Goal: Ask a question

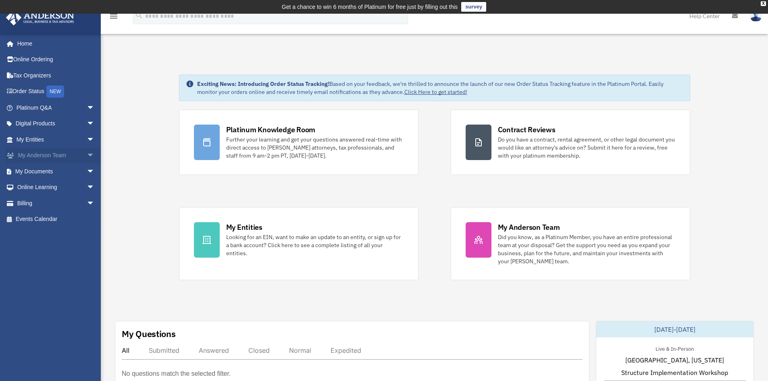
click at [37, 153] on link "My Anderson Team arrow_drop_down" at bounding box center [56, 156] width 101 height 16
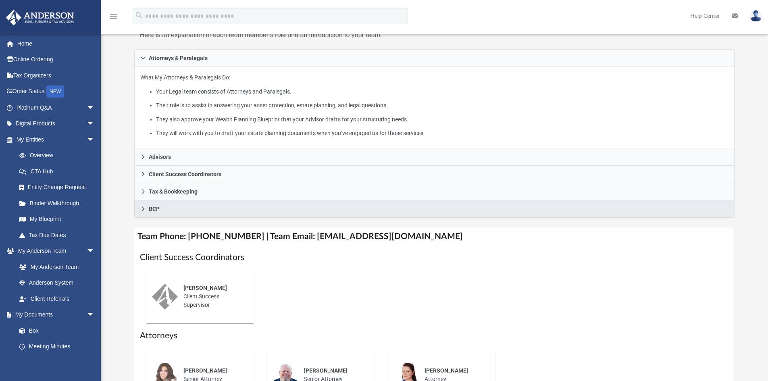
scroll to position [121, 0]
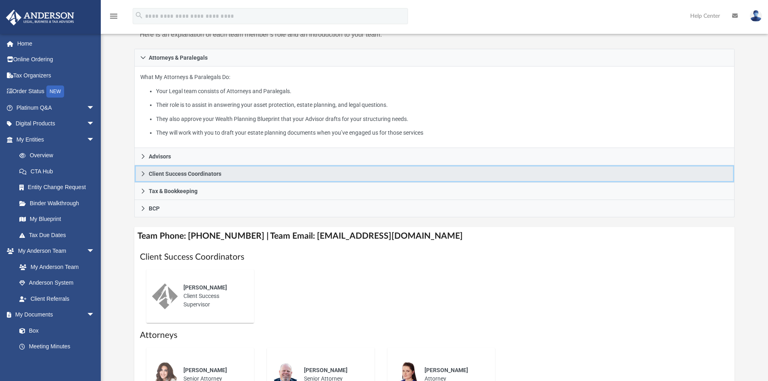
click at [208, 175] on span "Client Success Coordinators" at bounding box center [185, 174] width 73 height 6
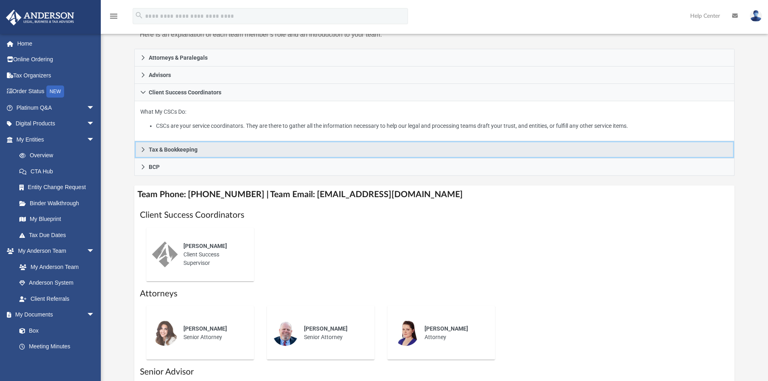
click at [166, 149] on span "Tax & Bookkeeping" at bounding box center [173, 150] width 49 height 6
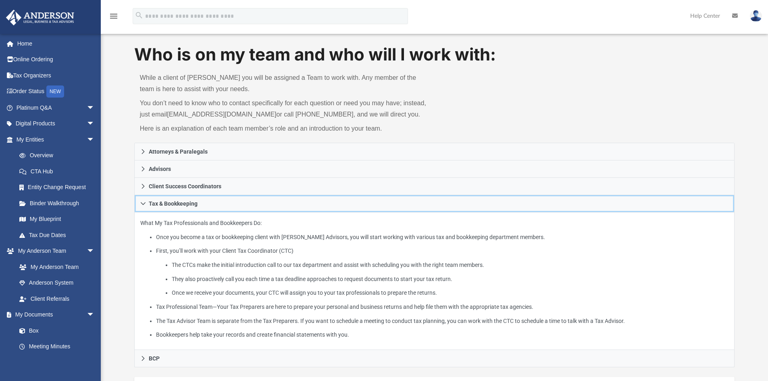
scroll to position [0, 0]
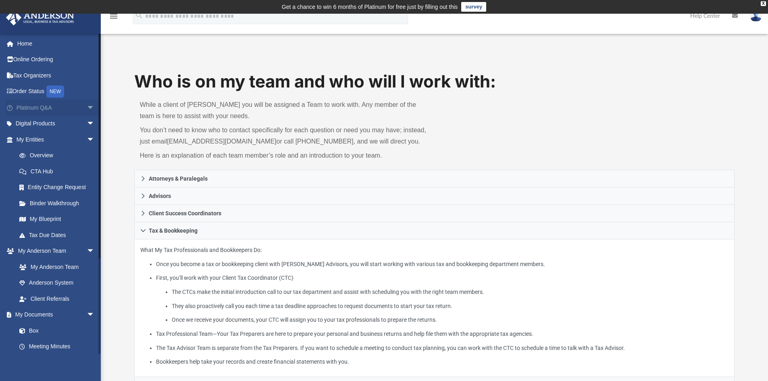
click at [66, 104] on link "Platinum Q&A arrow_drop_down" at bounding box center [56, 108] width 101 height 16
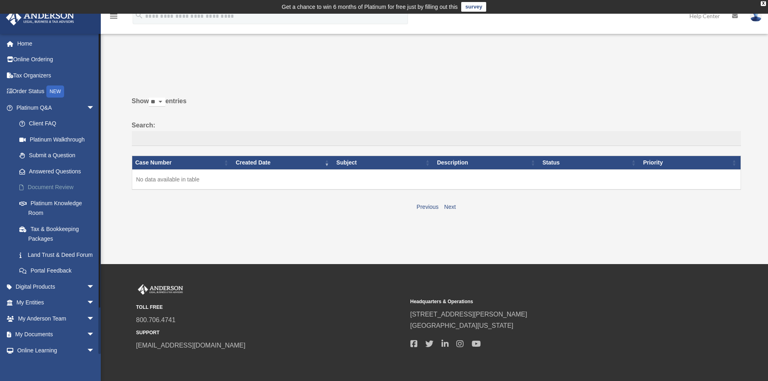
click at [39, 188] on link "Document Review" at bounding box center [59, 187] width 96 height 16
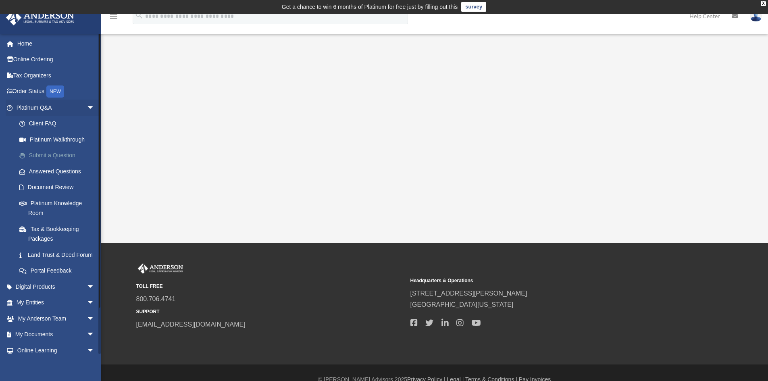
click at [50, 154] on link "Submit a Question" at bounding box center [59, 156] width 96 height 16
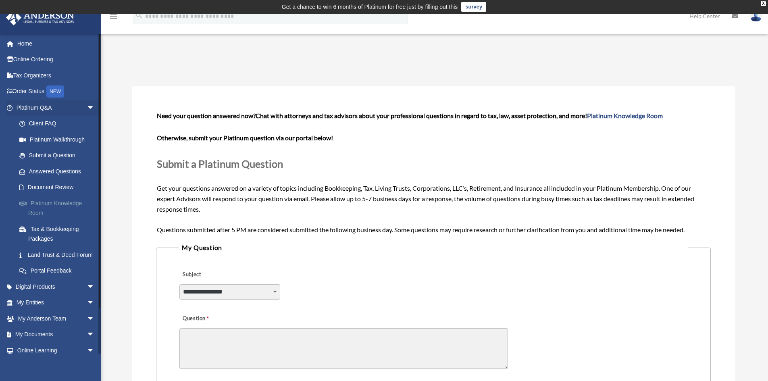
click at [62, 205] on link "Platinum Knowledge Room" at bounding box center [59, 208] width 96 height 26
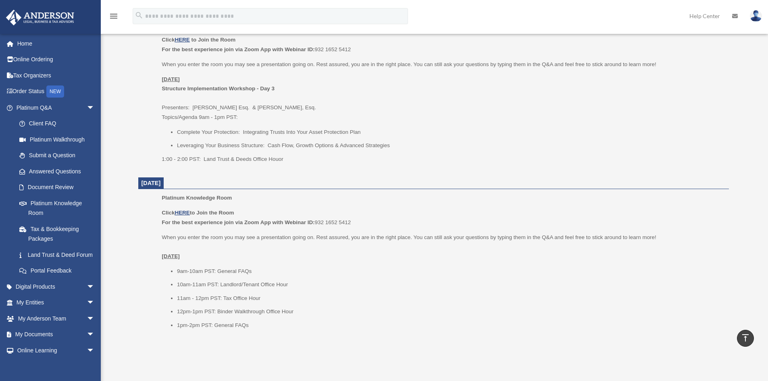
scroll to position [871, 0]
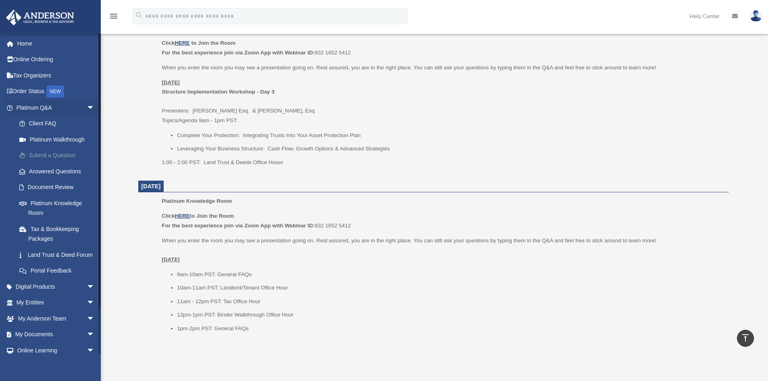
click at [47, 155] on link "Submit a Question" at bounding box center [59, 156] width 96 height 16
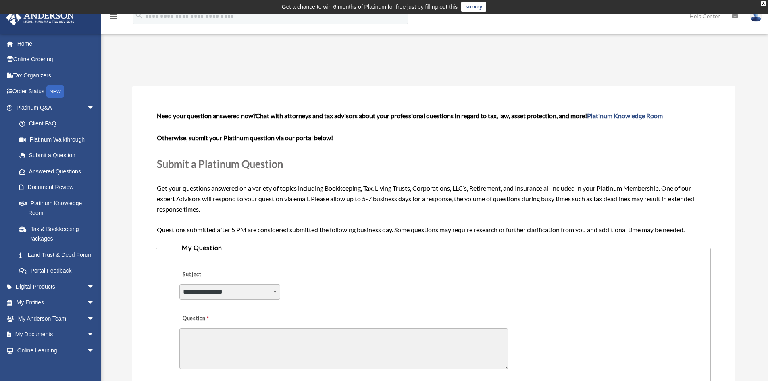
click at [277, 292] on select "**********" at bounding box center [229, 291] width 101 height 15
select select "******"
click at [179, 284] on select "**********" at bounding box center [229, 291] width 101 height 15
click at [232, 341] on textarea "Question" at bounding box center [343, 348] width 329 height 41
click at [321, 336] on textarea "**********" at bounding box center [343, 348] width 329 height 41
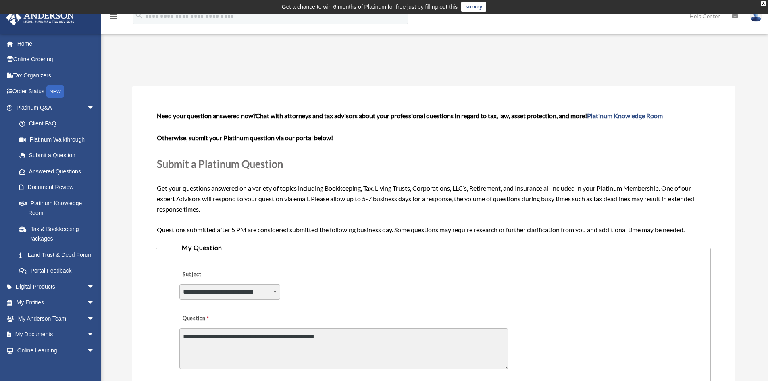
click at [289, 337] on textarea "**********" at bounding box center [343, 348] width 329 height 41
click at [375, 336] on textarea "**********" at bounding box center [343, 348] width 329 height 41
click at [394, 335] on textarea "**********" at bounding box center [343, 348] width 329 height 41
click at [414, 336] on textarea "**********" at bounding box center [343, 348] width 329 height 41
click at [368, 336] on textarea "**********" at bounding box center [343, 348] width 329 height 41
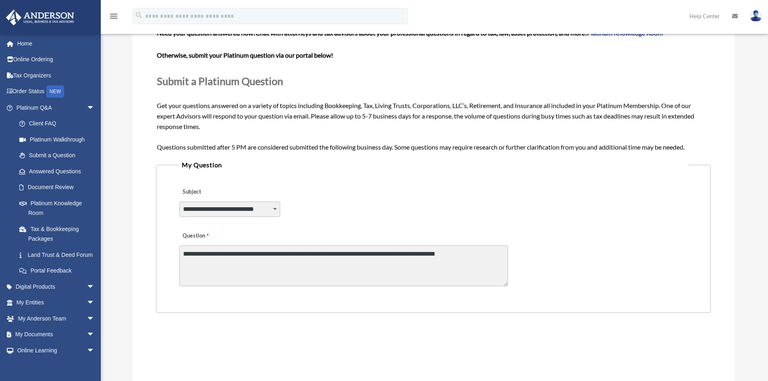
scroll to position [121, 0]
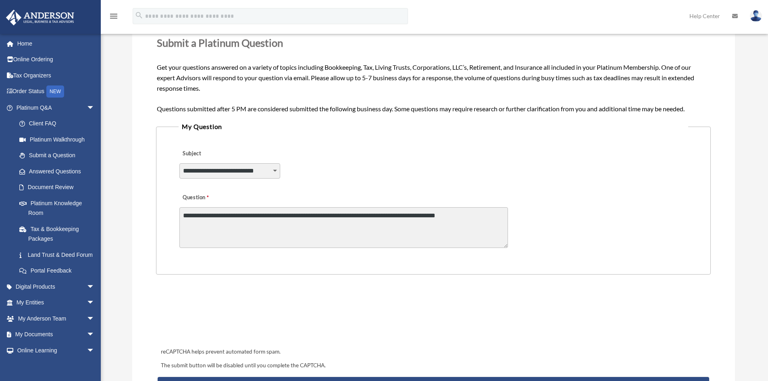
type textarea "**********"
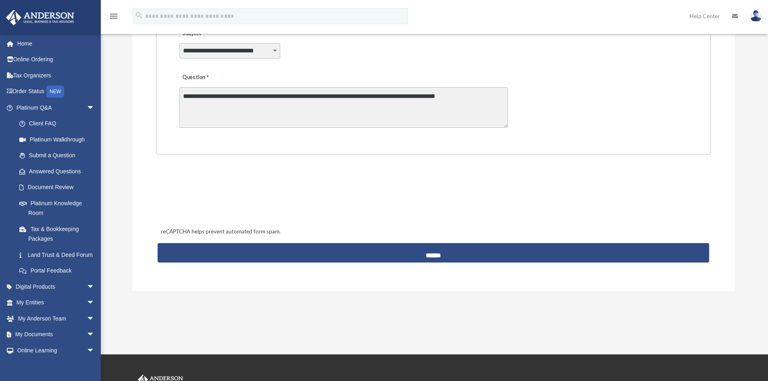
scroll to position [242, 0]
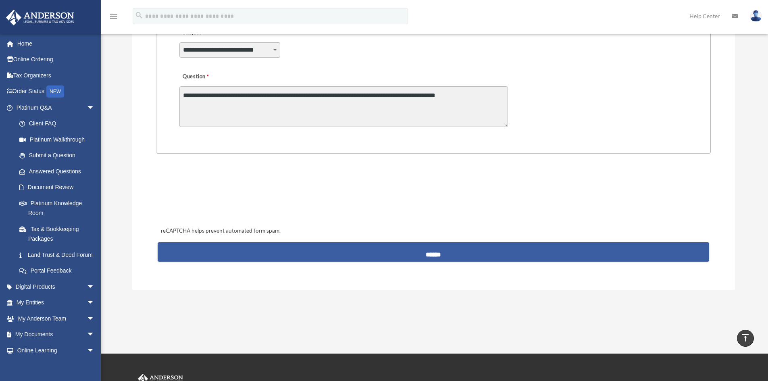
click at [424, 254] on input "******" at bounding box center [433, 251] width 551 height 19
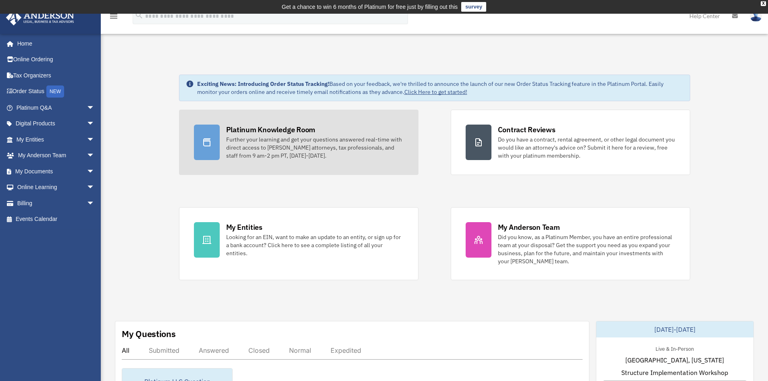
click at [298, 156] on div "Further your learning and get your questions answered real-time with direct acc…" at bounding box center [314, 148] width 177 height 24
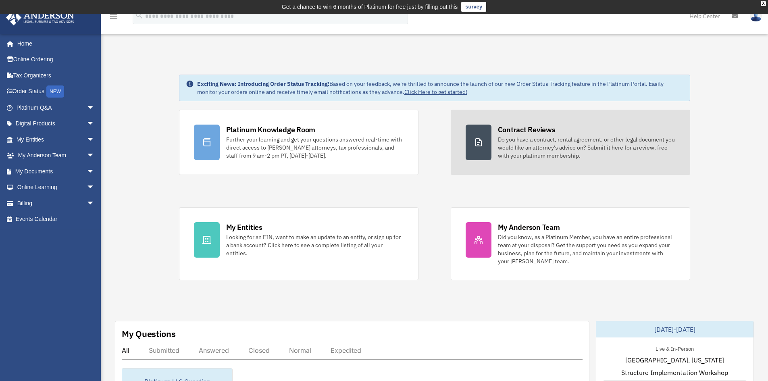
click at [497, 144] on link "Contract Reviews Do you have a contract, rental agreement, or other legal docum…" at bounding box center [571, 142] width 240 height 65
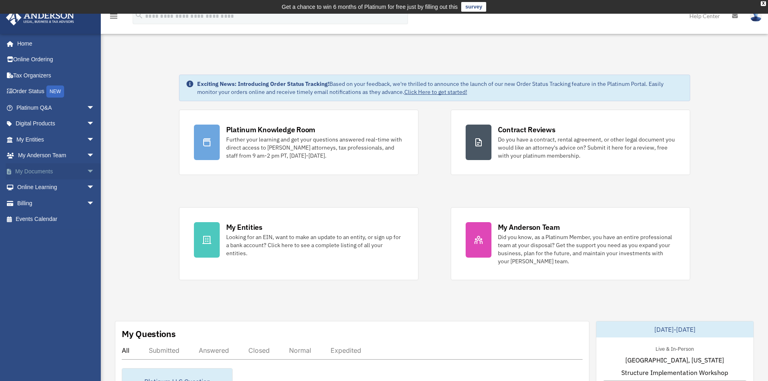
click at [37, 170] on link "My Documents arrow_drop_down" at bounding box center [56, 171] width 101 height 16
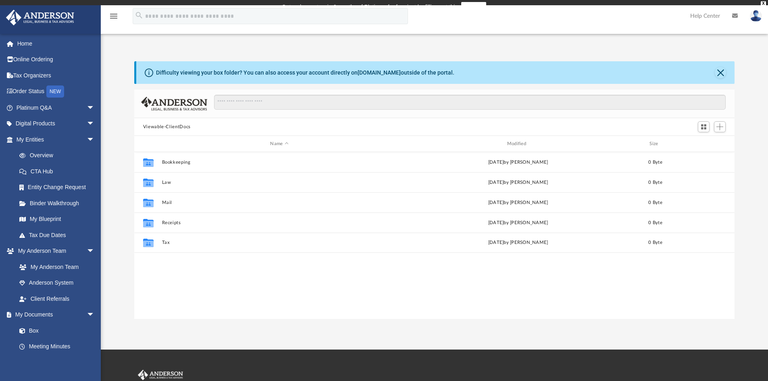
scroll to position [177, 595]
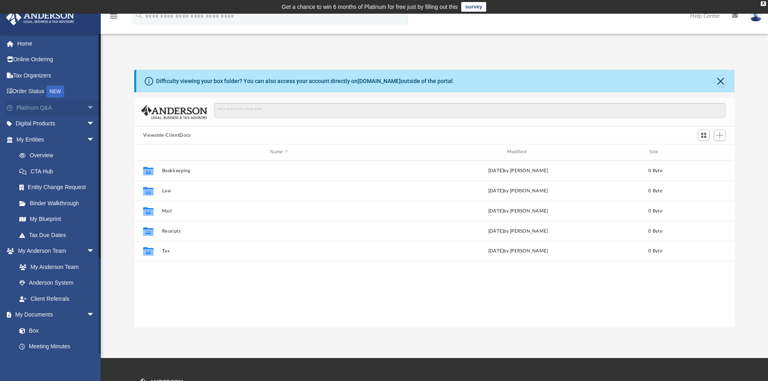
click at [54, 107] on link "Platinum Q&A arrow_drop_down" at bounding box center [56, 108] width 101 height 16
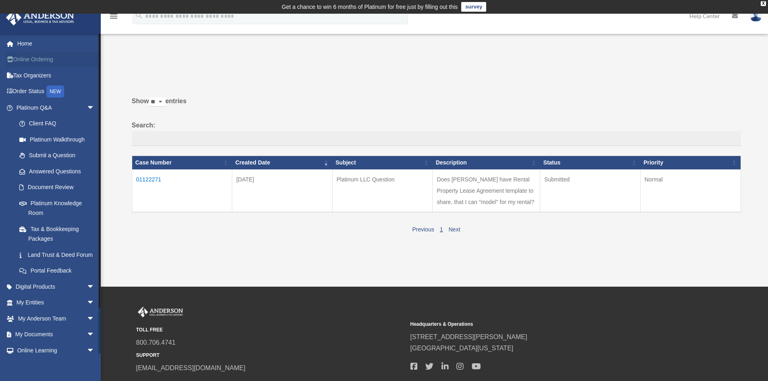
click at [23, 59] on link "Online Ordering" at bounding box center [56, 60] width 101 height 16
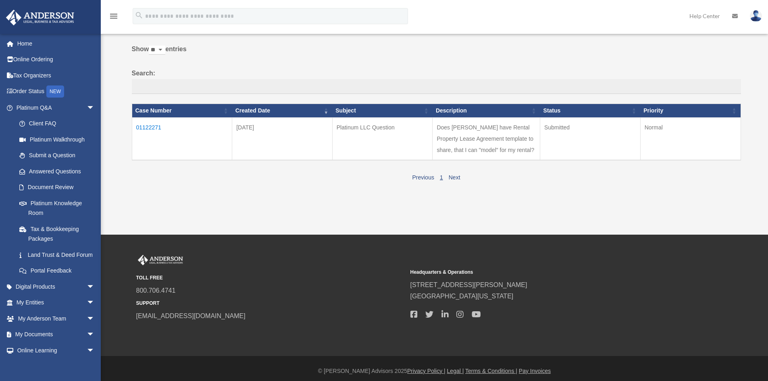
scroll to position [56, 0]
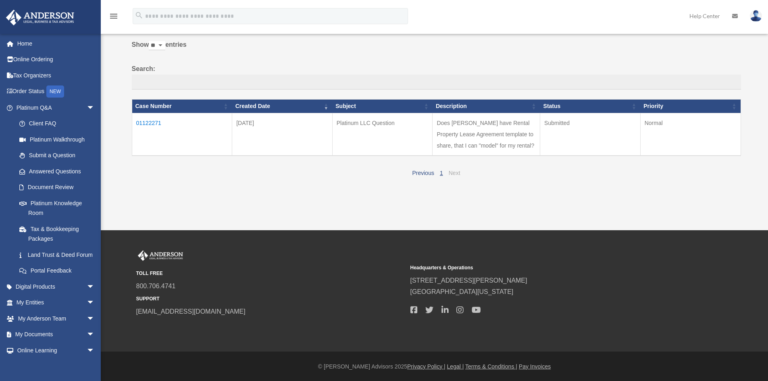
click at [458, 172] on link "Next" at bounding box center [455, 173] width 12 height 6
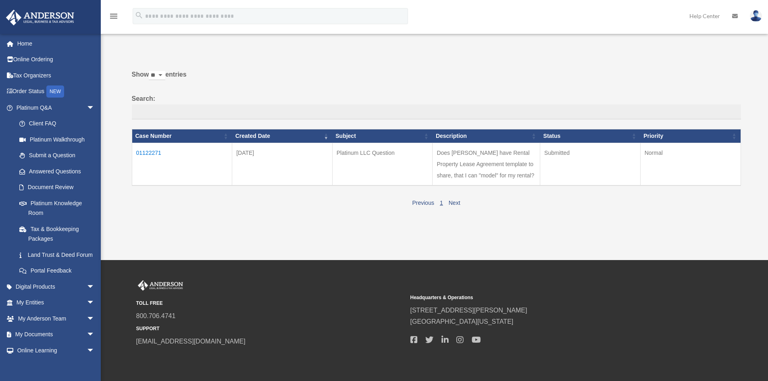
scroll to position [0, 0]
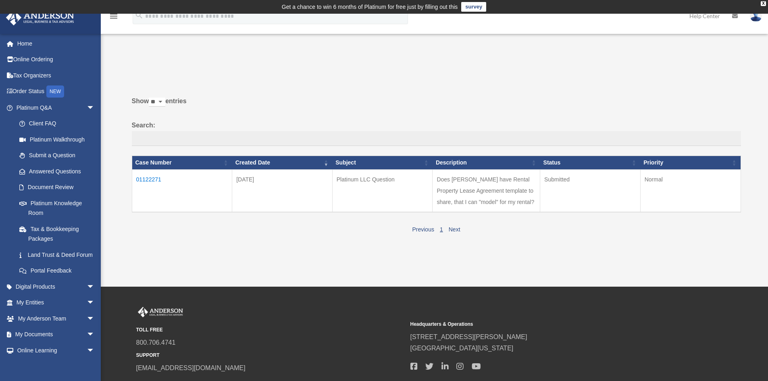
click at [755, 18] on img at bounding box center [756, 16] width 12 height 12
click at [730, 73] on p at bounding box center [433, 73] width 615 height 11
click at [14, 42] on span at bounding box center [14, 44] width 6 height 6
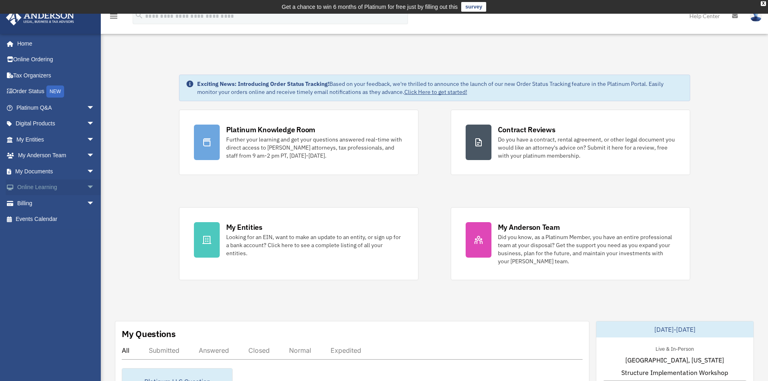
click at [25, 188] on link "Online Learning arrow_drop_down" at bounding box center [56, 187] width 101 height 16
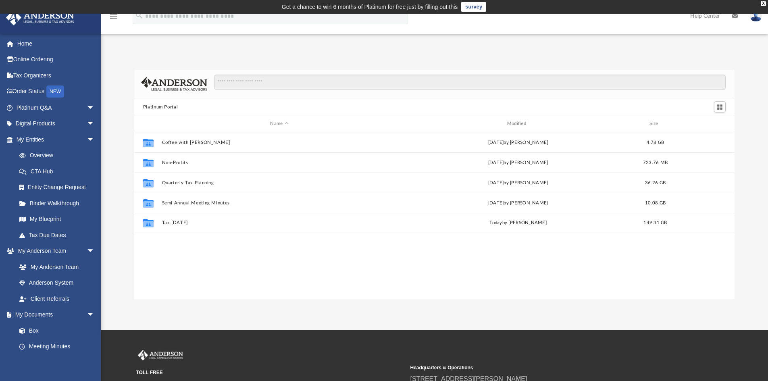
scroll to position [177, 595]
click at [115, 19] on icon "menu" at bounding box center [114, 16] width 10 height 10
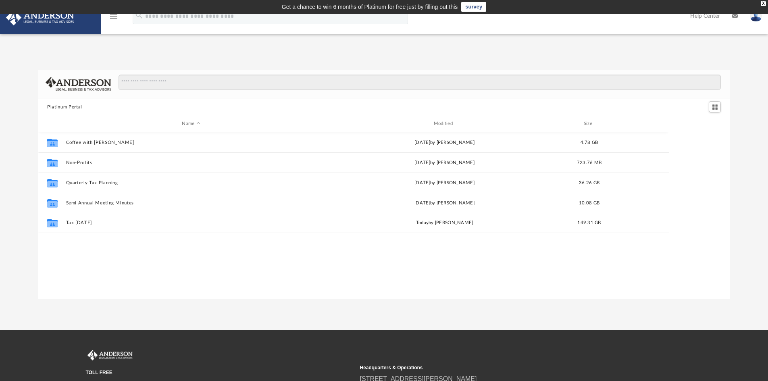
scroll to position [177, 685]
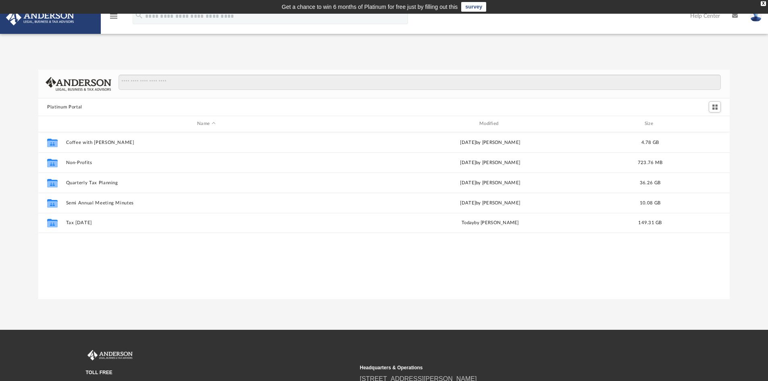
click at [115, 18] on icon "menu" at bounding box center [114, 16] width 10 height 10
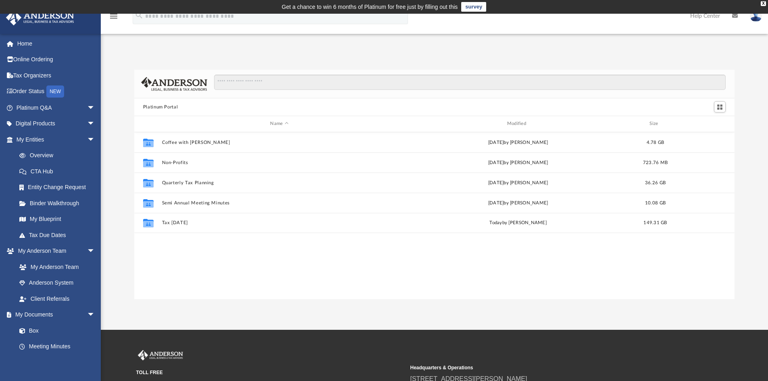
scroll to position [177, 595]
click at [32, 42] on link "Home" at bounding box center [56, 43] width 101 height 16
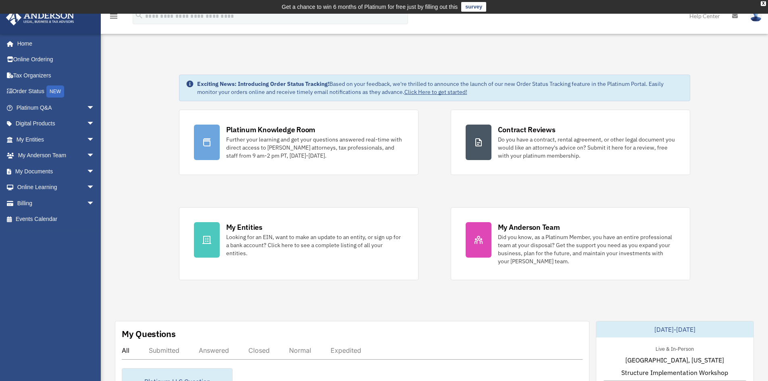
click at [755, 17] on img at bounding box center [756, 16] width 12 height 12
click at [616, 52] on link "Reset Password" at bounding box center [635, 54] width 81 height 17
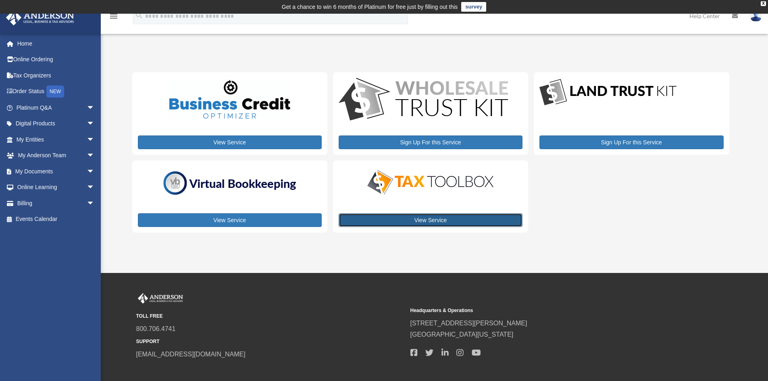
click at [452, 221] on link "View Service" at bounding box center [431, 220] width 184 height 14
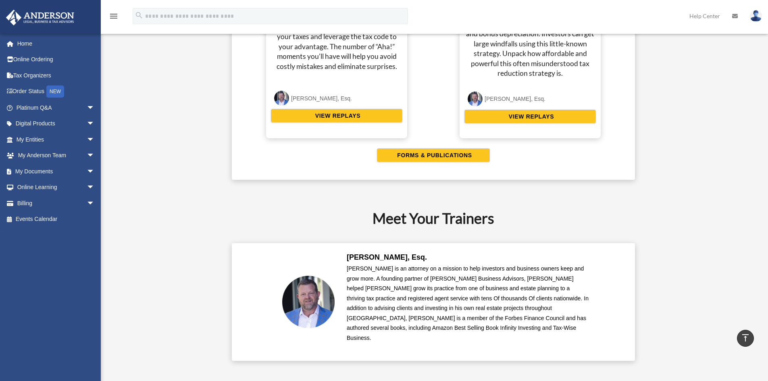
scroll to position [1654, 0]
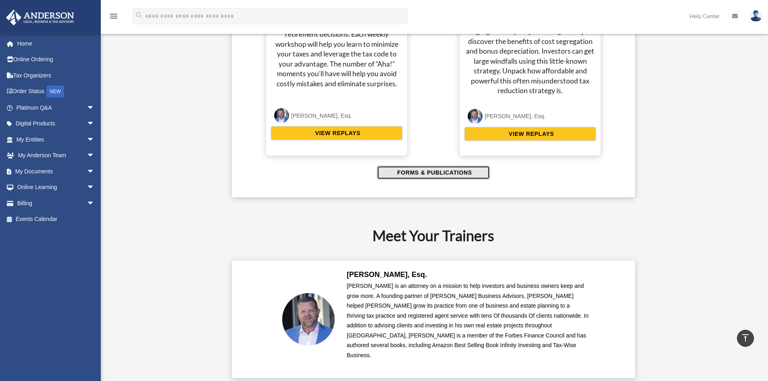
click at [459, 174] on span "FORMS & PUBLICATIONS" at bounding box center [433, 173] width 77 height 8
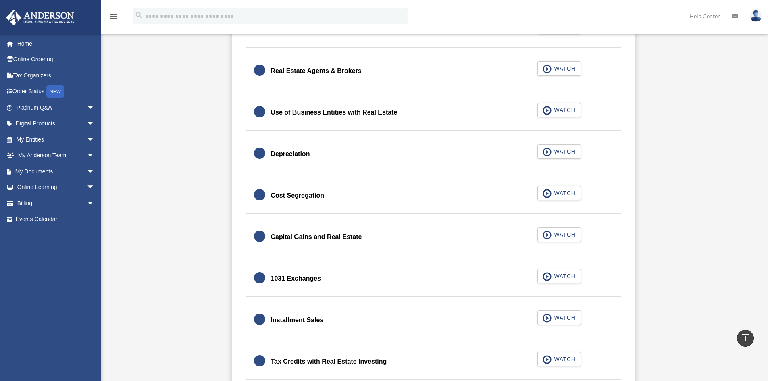
scroll to position [807, 0]
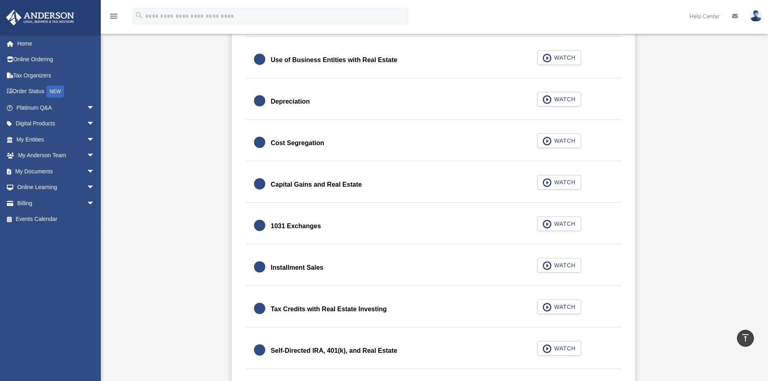
click at [390, 228] on link "1031 Exchanges WATCH" at bounding box center [433, 226] width 359 height 19
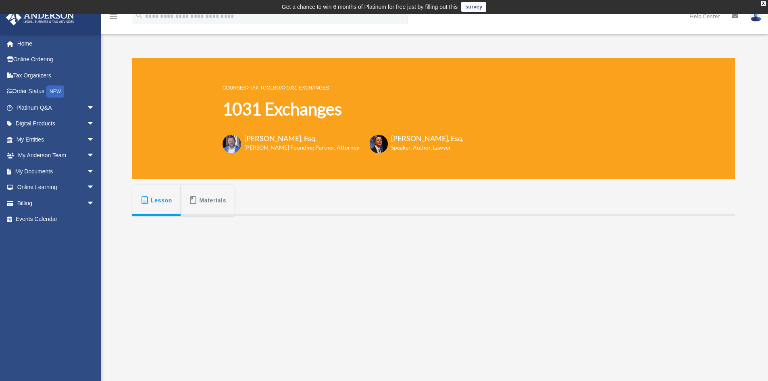
click at [201, 204] on span "Materials" at bounding box center [213, 200] width 27 height 15
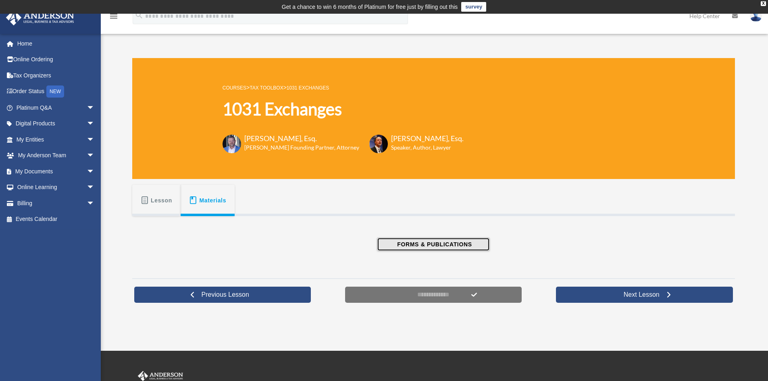
click at [422, 247] on span "FORMS & PUBLICATIONS" at bounding box center [433, 244] width 77 height 8
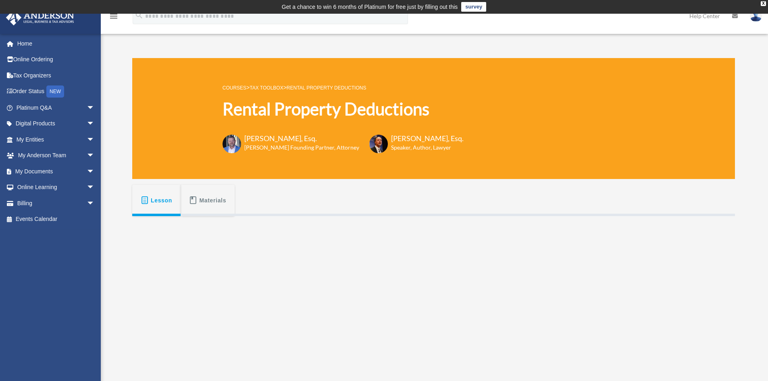
click at [198, 203] on button "Materials" at bounding box center [208, 200] width 54 height 31
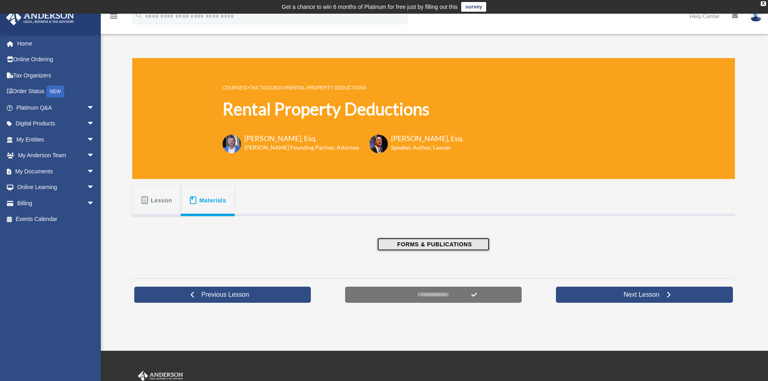
click at [413, 243] on span "FORMS & PUBLICATIONS" at bounding box center [433, 244] width 77 height 8
click at [22, 41] on link "Home" at bounding box center [56, 43] width 101 height 16
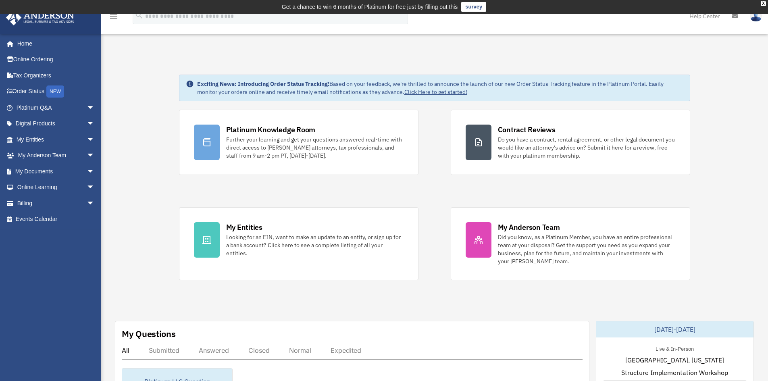
click at [755, 18] on img at bounding box center [756, 16] width 12 height 12
click at [614, 68] on link "Logout" at bounding box center [635, 70] width 81 height 17
